Goal: Task Accomplishment & Management: Use online tool/utility

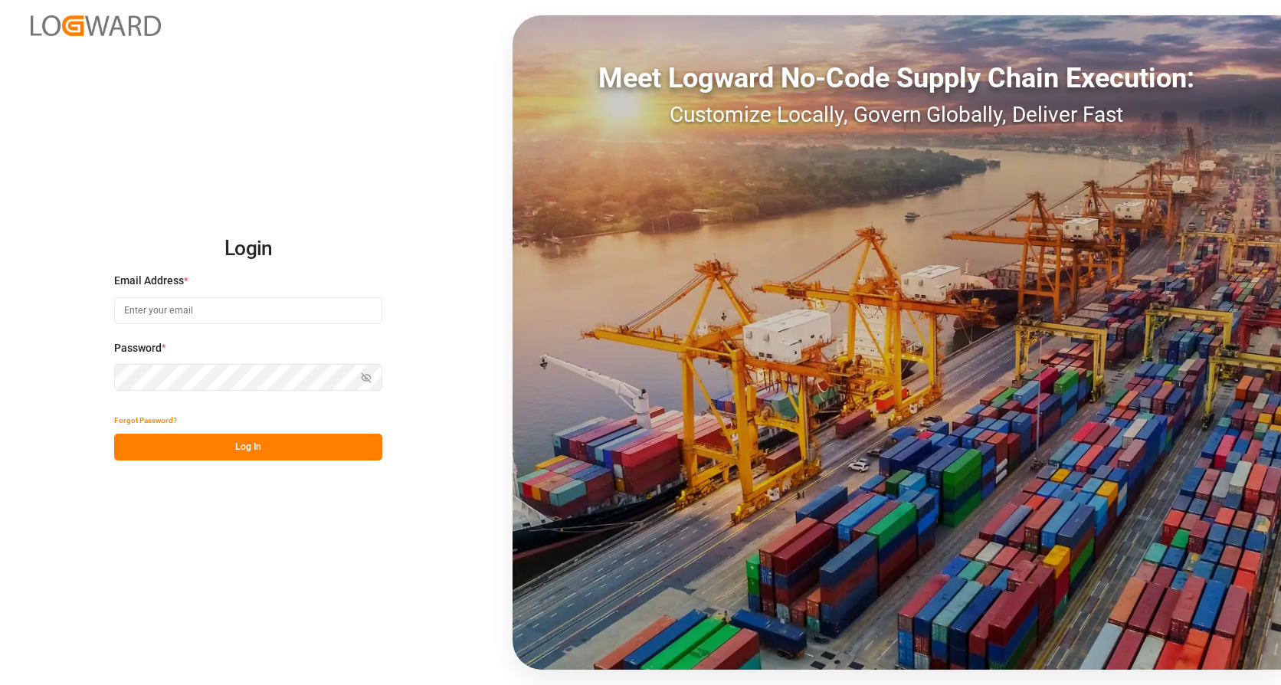
click at [188, 297] on input at bounding box center [248, 310] width 268 height 27
type input "[PERSON_NAME][EMAIL_ADDRESS][PERSON_NAME][DOMAIN_NAME]"
click at [271, 442] on button "Log In" at bounding box center [248, 447] width 268 height 27
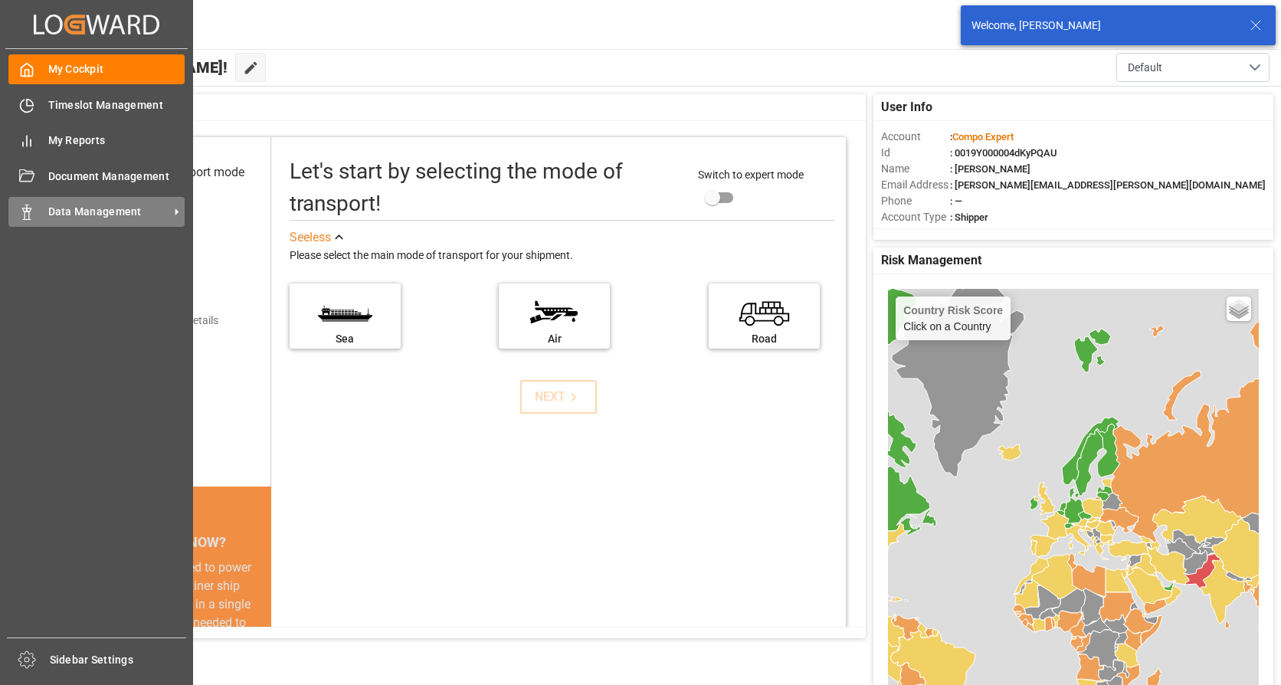
click at [90, 208] on span "Data Management" at bounding box center [108, 212] width 121 height 16
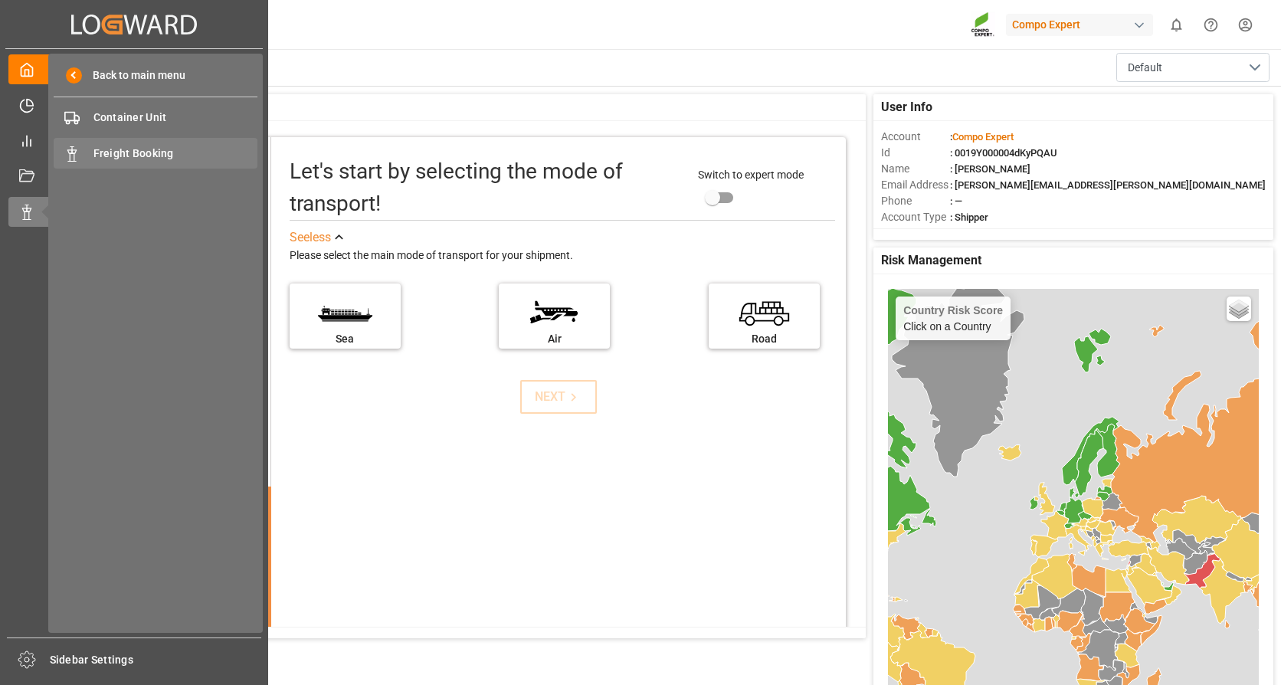
click at [129, 148] on span "Freight Booking" at bounding box center [175, 154] width 165 height 16
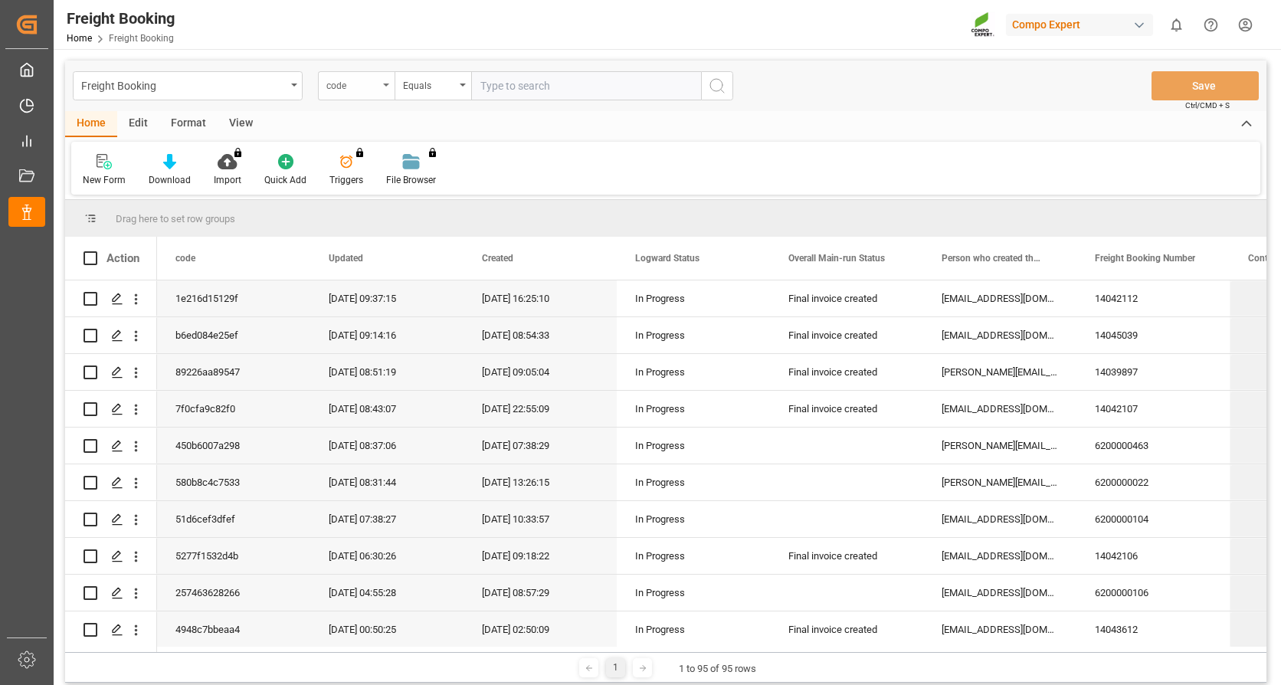
click at [355, 74] on div "code" at bounding box center [356, 85] width 77 height 29
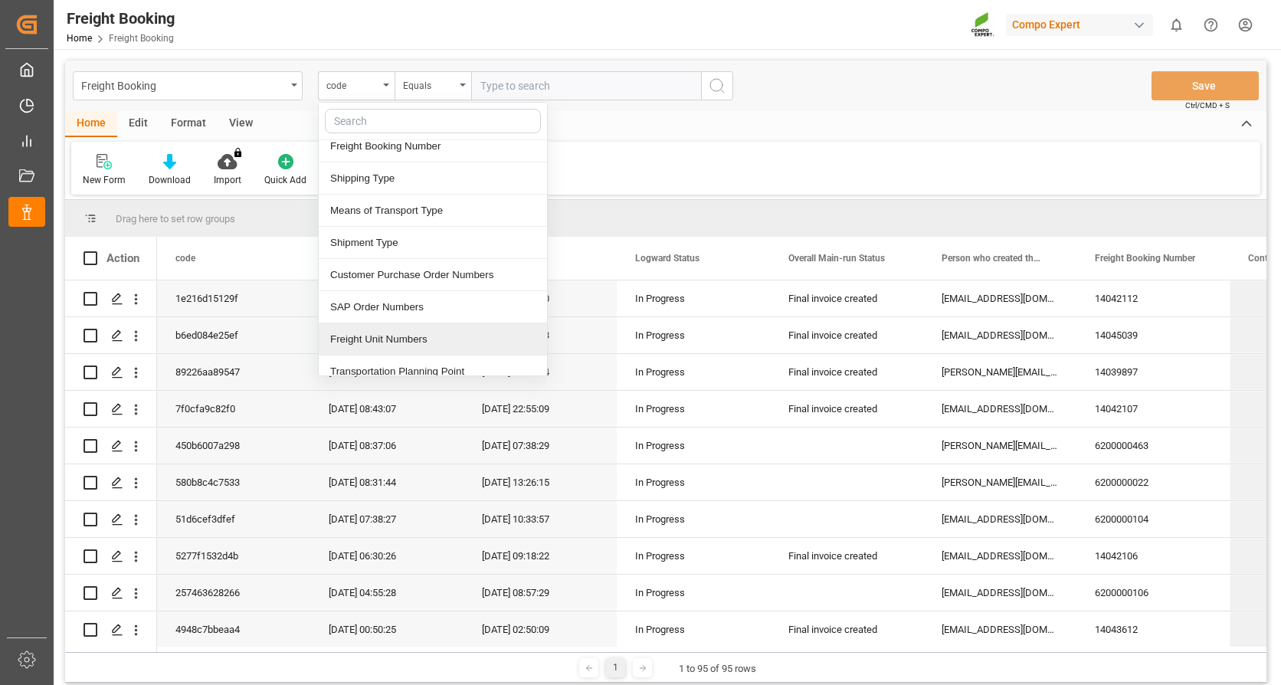
scroll to position [230, 0]
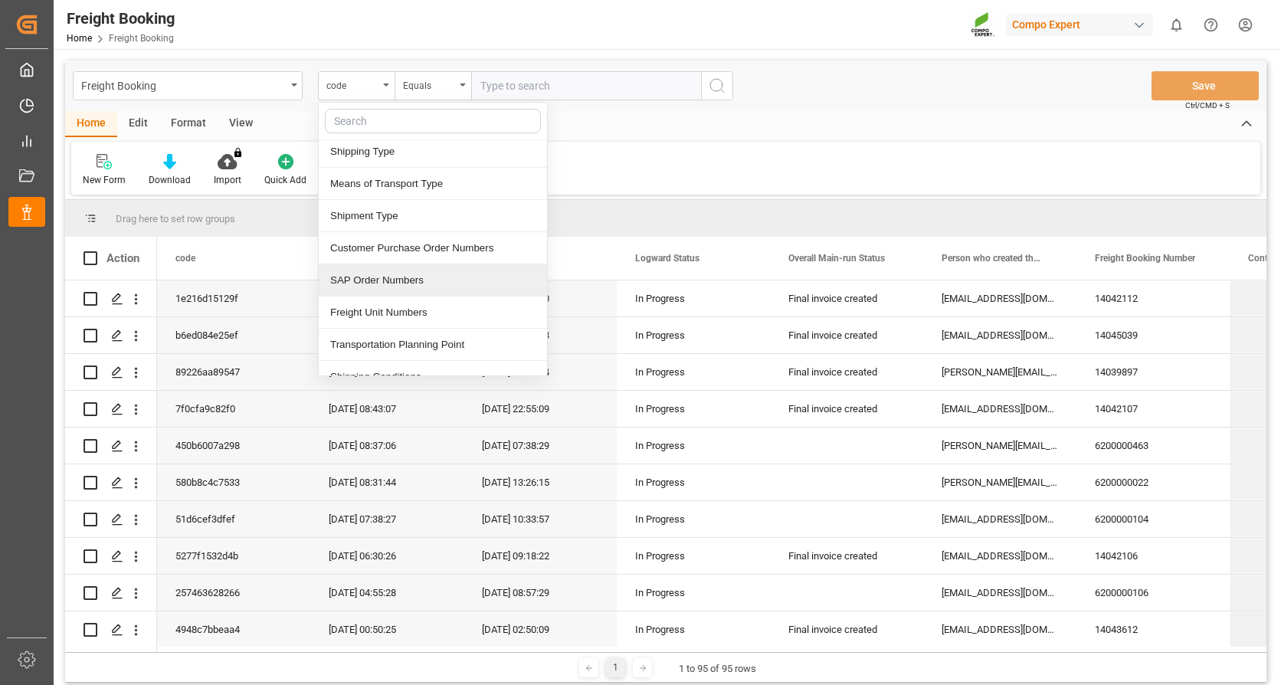
click at [413, 278] on div "SAP Order Numbers" at bounding box center [433, 280] width 228 height 32
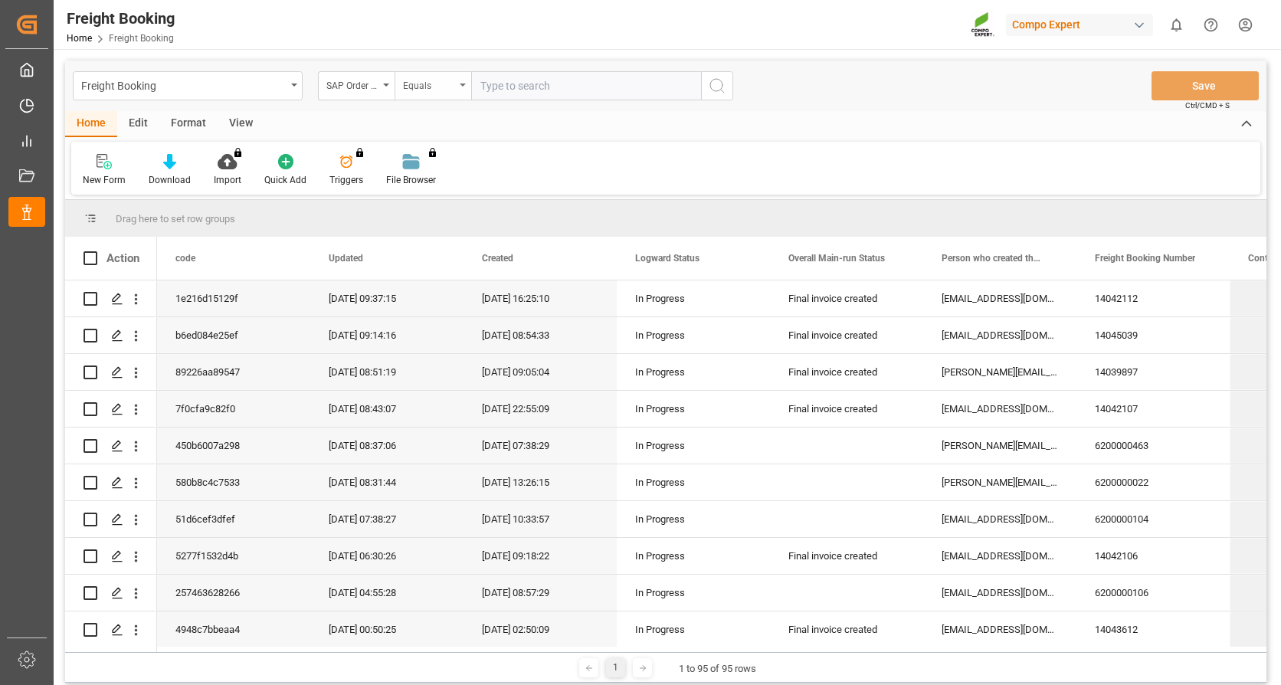
click at [459, 80] on div "Equals" at bounding box center [433, 85] width 77 height 29
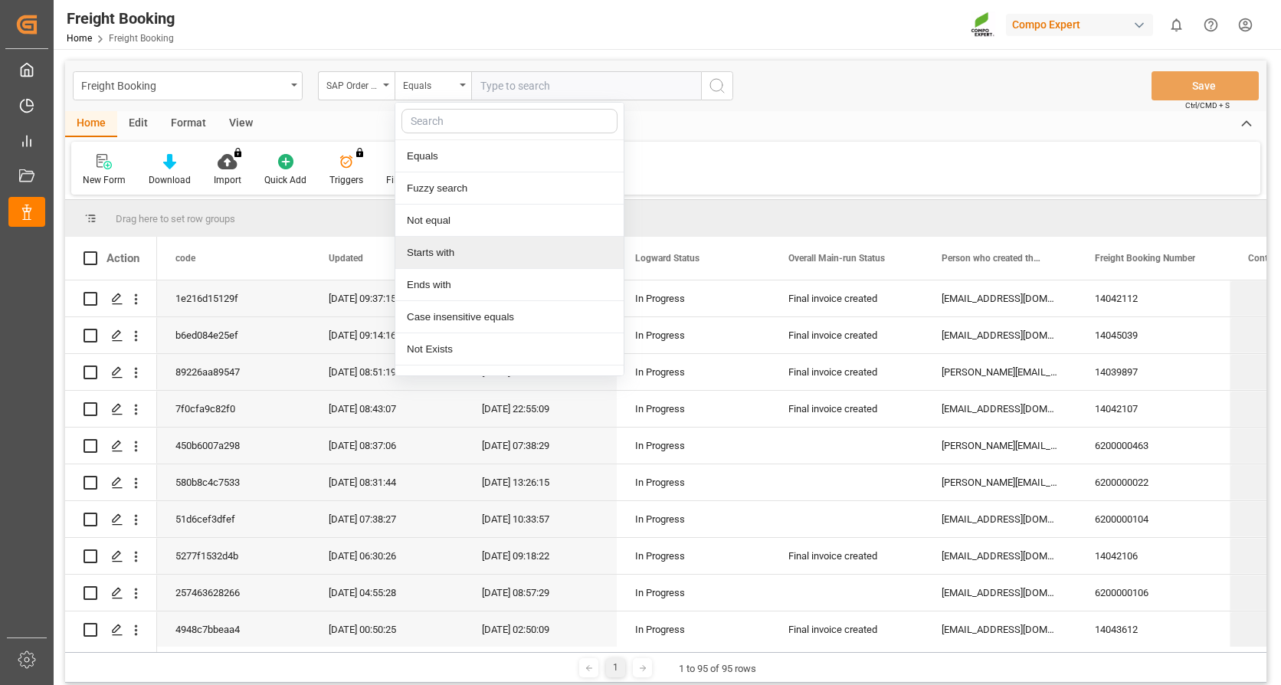
click at [460, 250] on div "Starts with" at bounding box center [509, 253] width 228 height 32
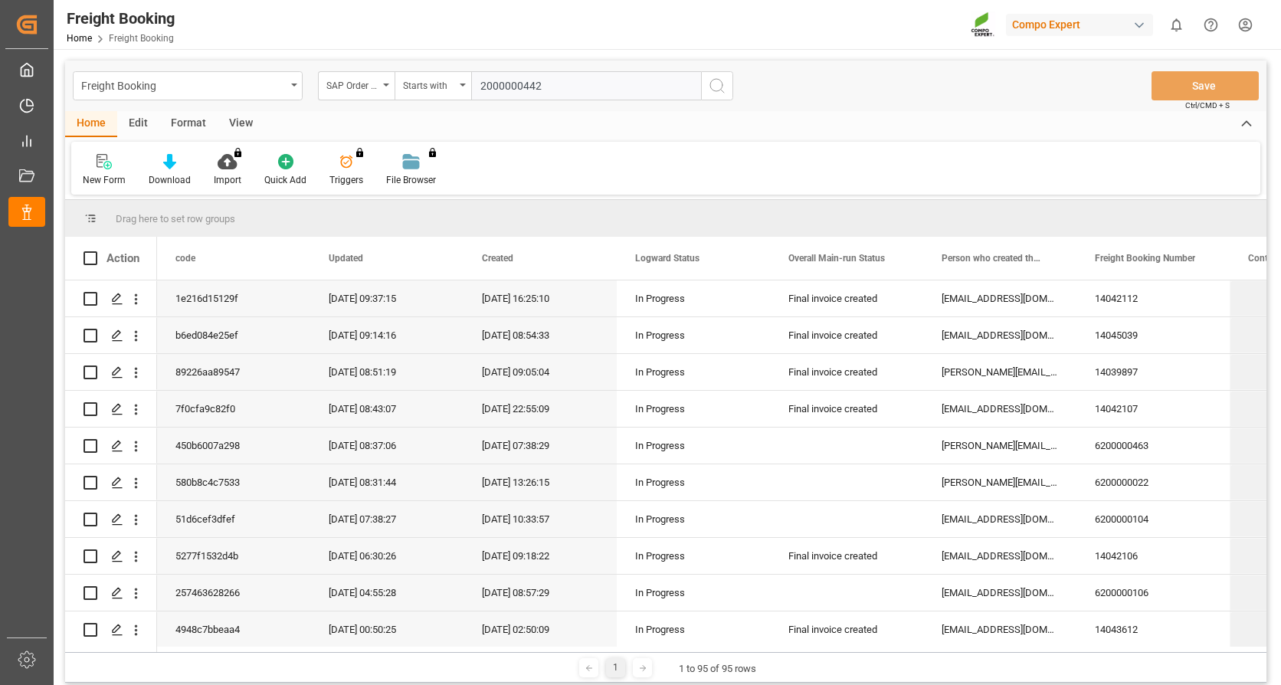
type input "2000000442"
click at [722, 90] on icon "search button" at bounding box center [717, 86] width 18 height 18
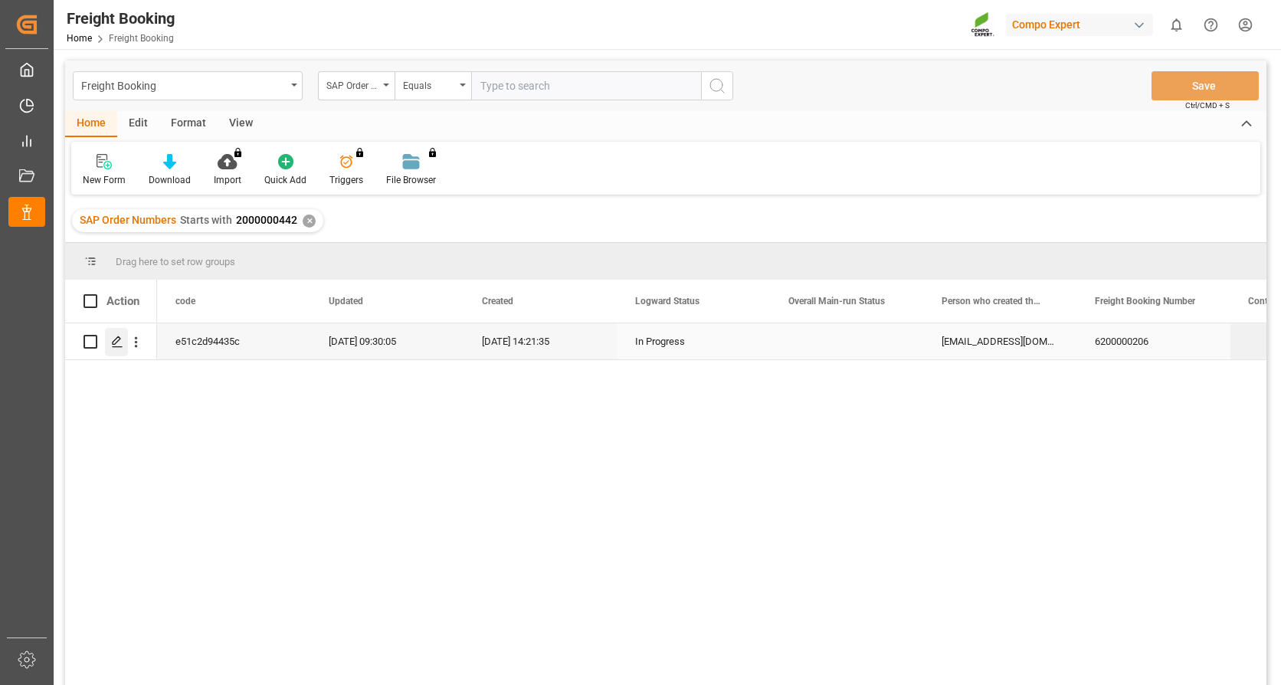
click at [122, 338] on icon "Press SPACE to select this row." at bounding box center [117, 342] width 12 height 12
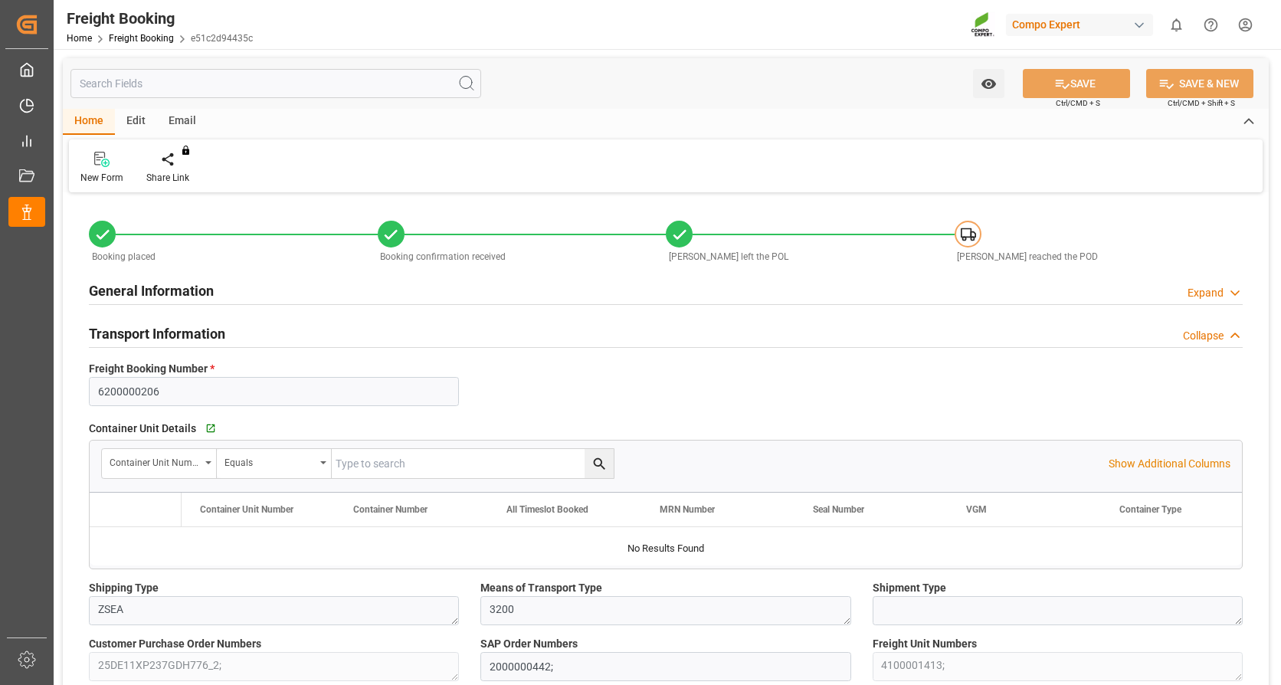
type input "MSC"
type input "Mediterranean Shipping Company"
type input "9863338"
type input "NLRTM"
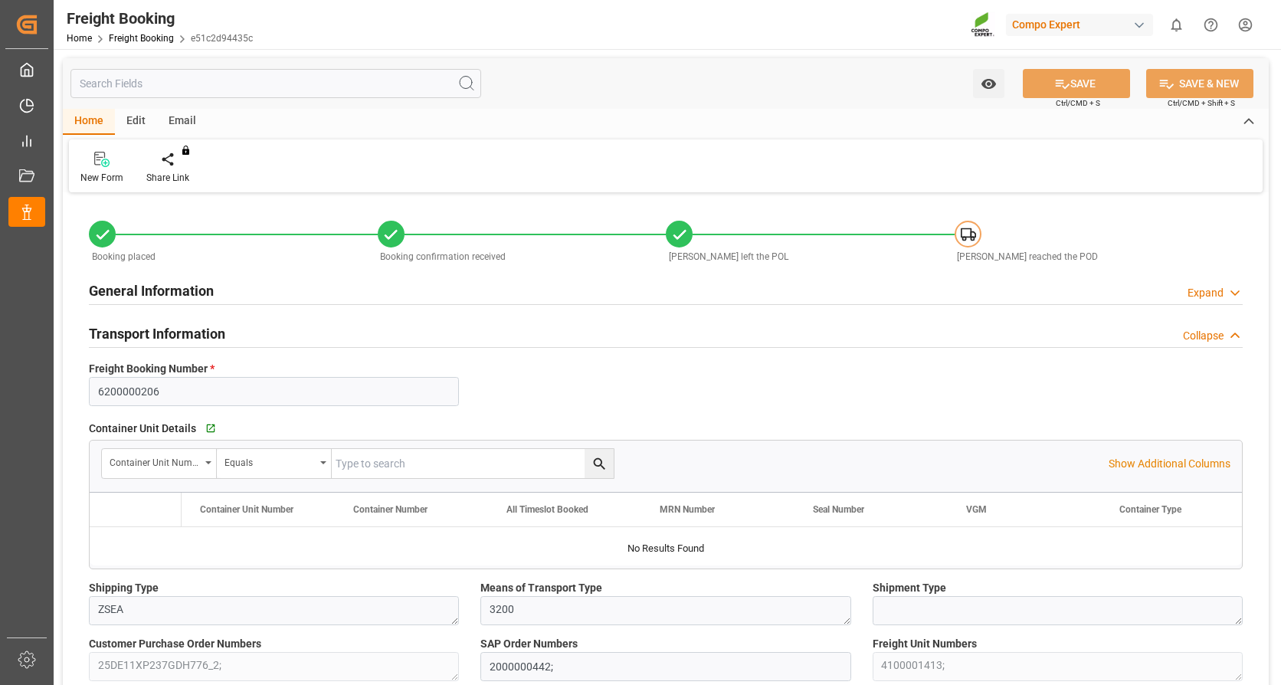
type input "CNYTN"
type input "0"
type input "30555"
type input "[DATE] 01:00"
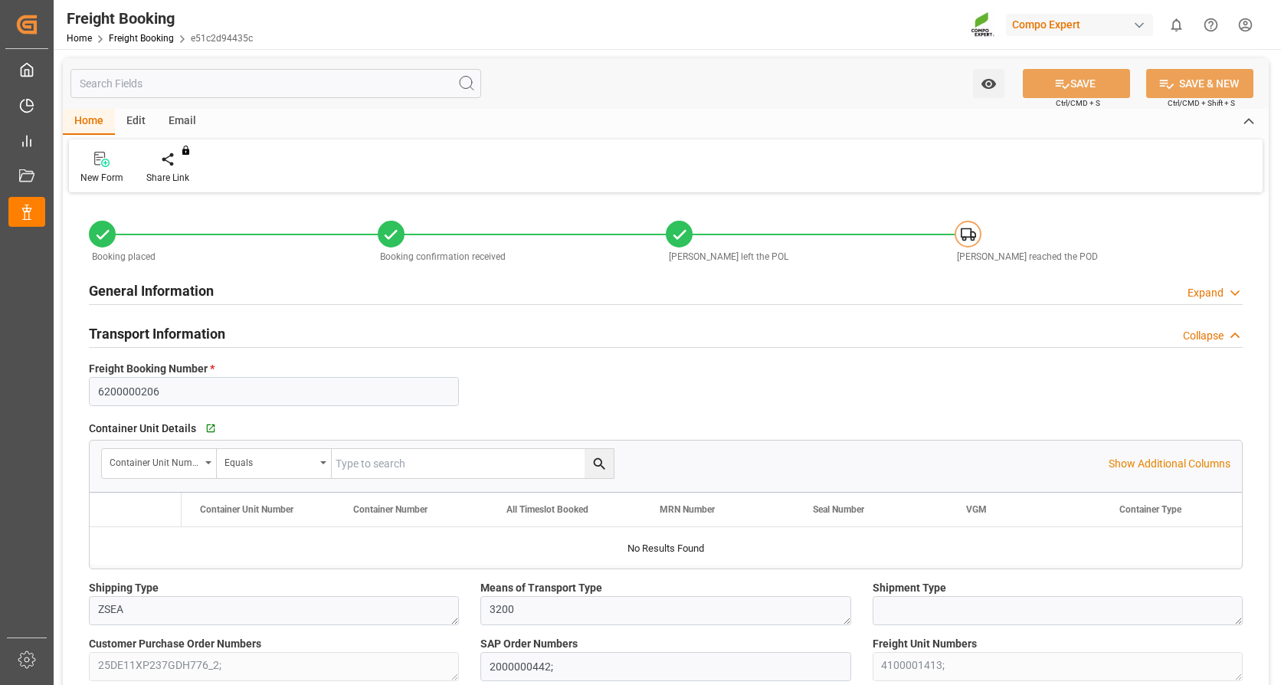
type input "[DATE] 01:00"
type input "[DATE] 07:00"
type input "[DATE] 12:00"
type input "[DATE]"
type input "[DATE] 14:21"
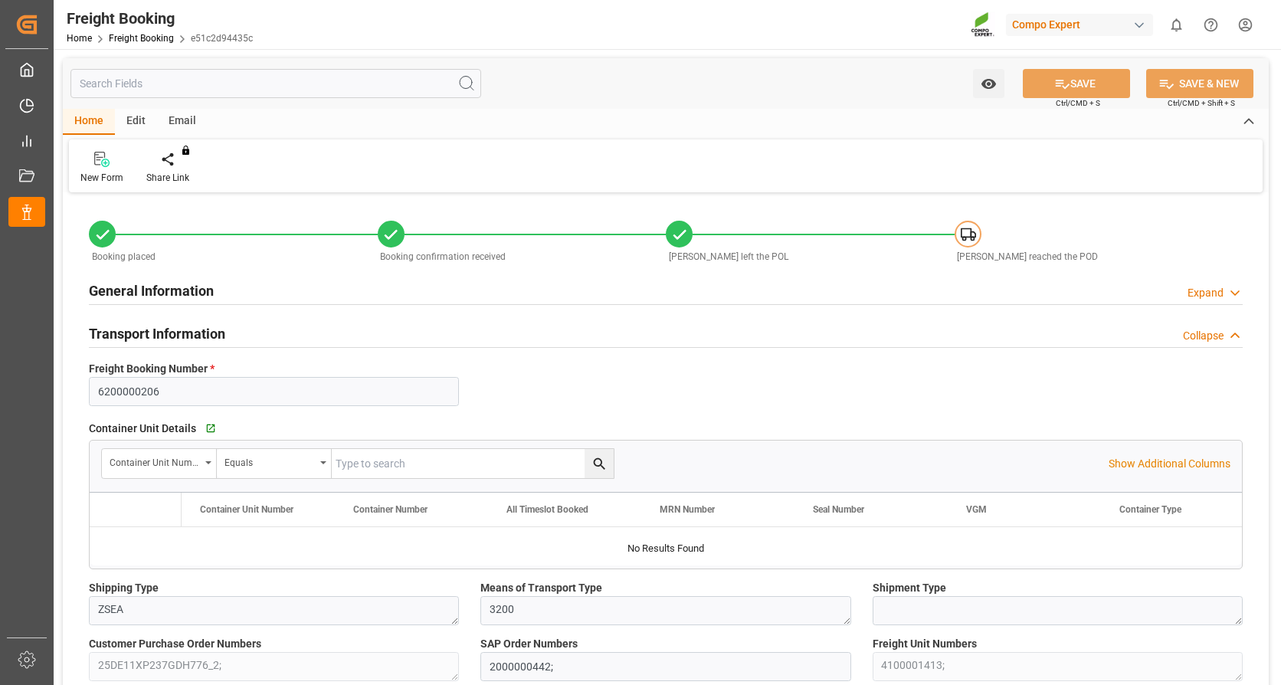
type input "[DATE] 14:34"
type input "[DATE] 12:16"
type input "[DATE] 12:02"
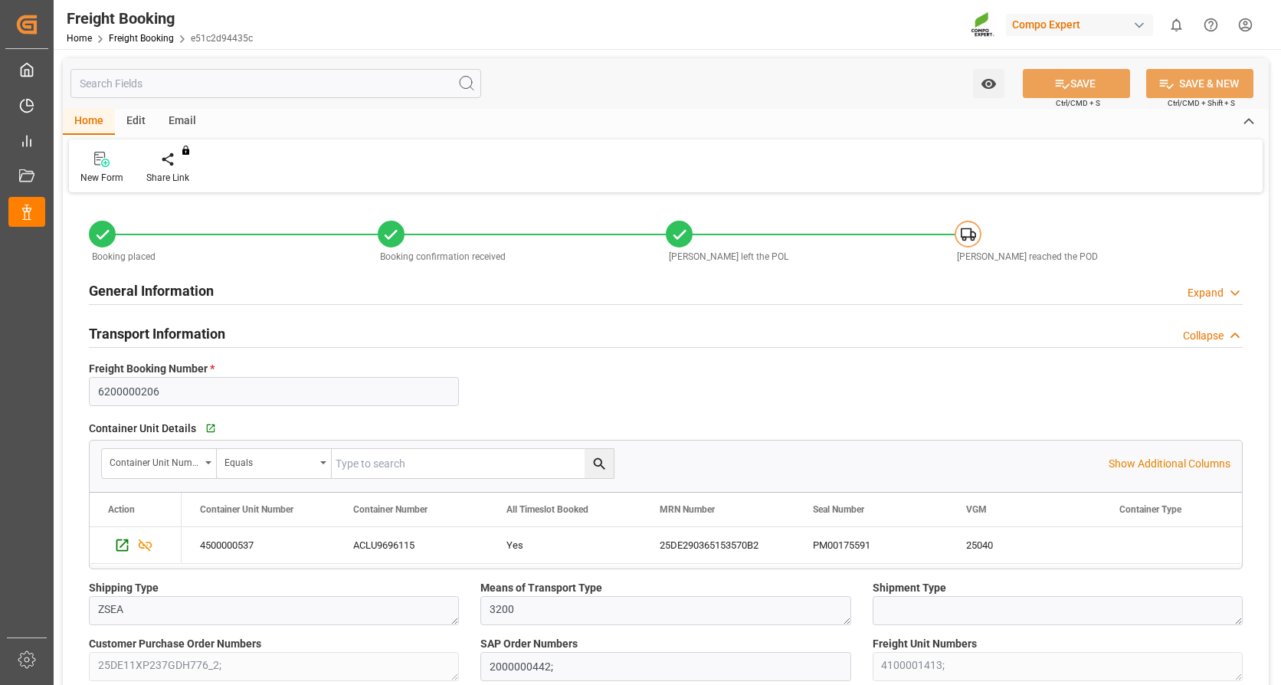
click at [193, 287] on h2 "General Information" at bounding box center [151, 290] width 125 height 21
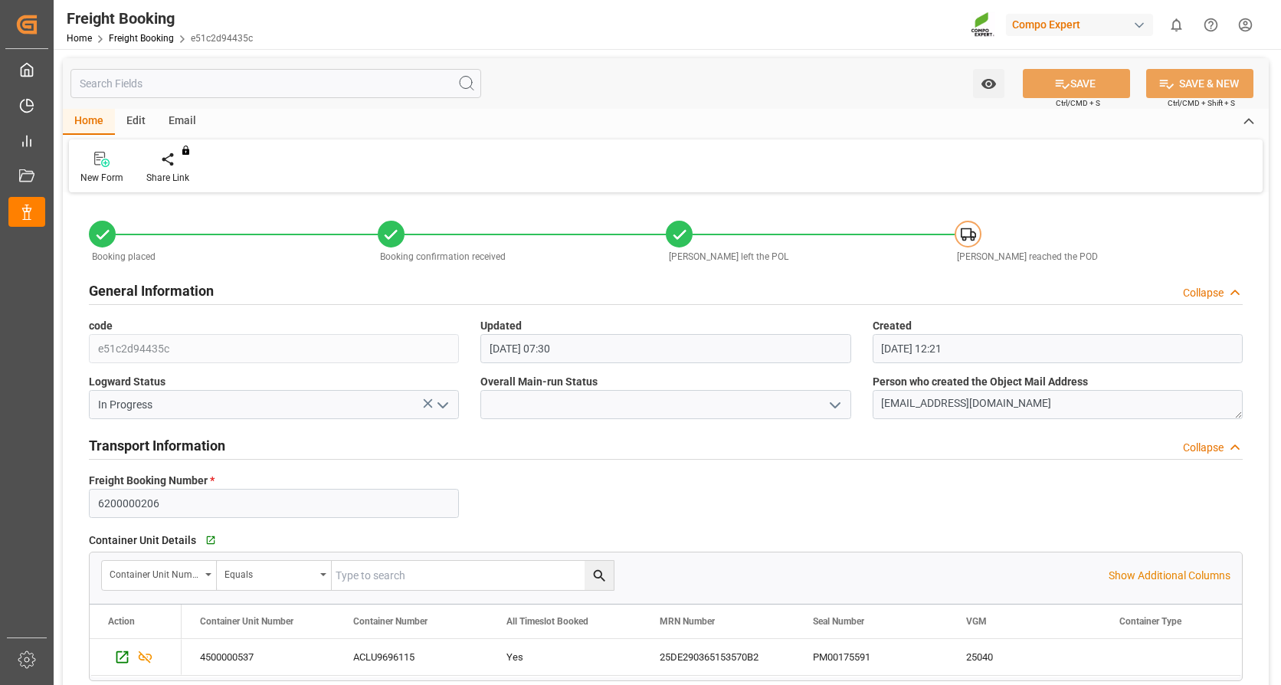
click at [197, 285] on h2 "General Information" at bounding box center [151, 290] width 125 height 21
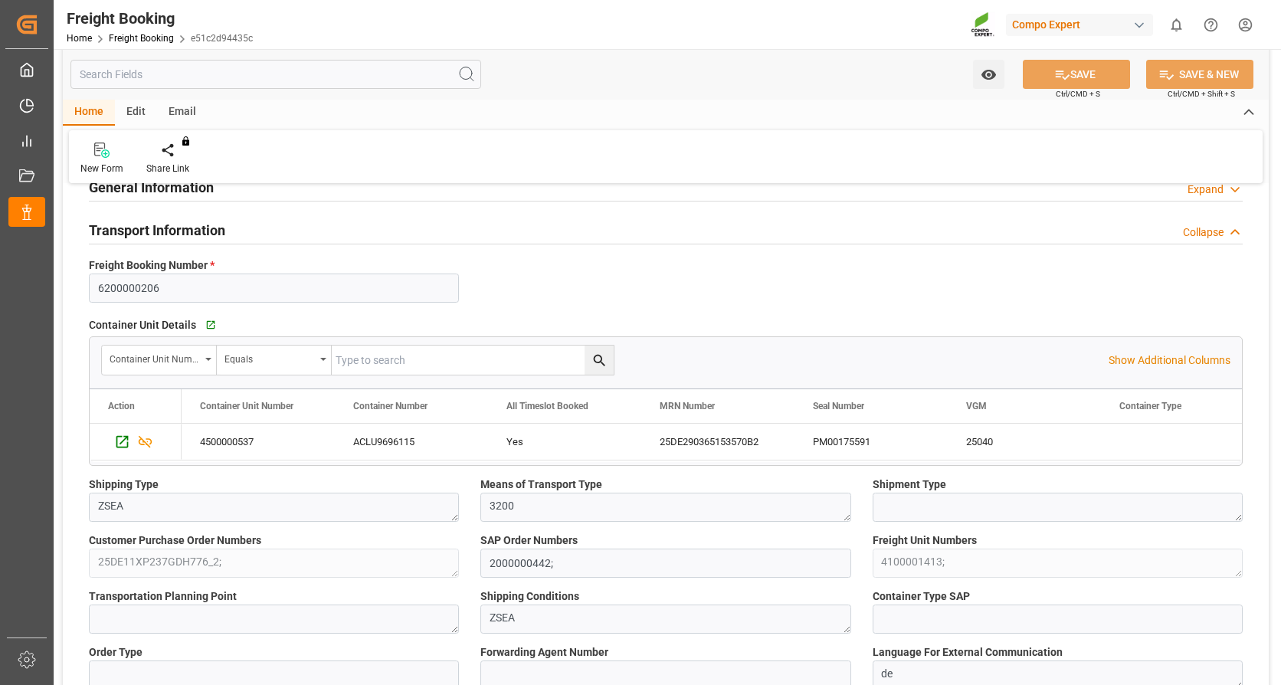
scroll to position [77, 0]
